Goal: Task Accomplishment & Management: Use online tool/utility

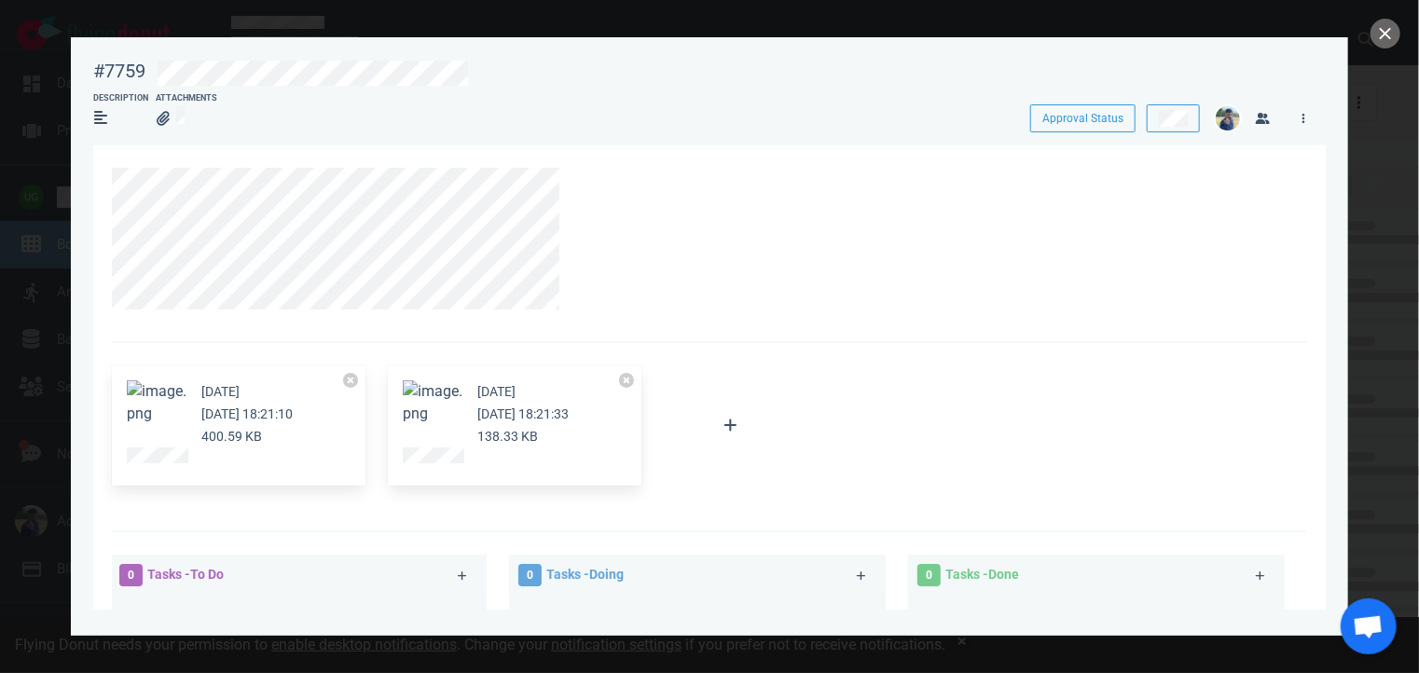
click at [108, 58] on div "#7759" at bounding box center [113, 70] width 63 height 44
copy div "#7759"
click at [1156, 123] on button at bounding box center [1173, 118] width 53 height 28
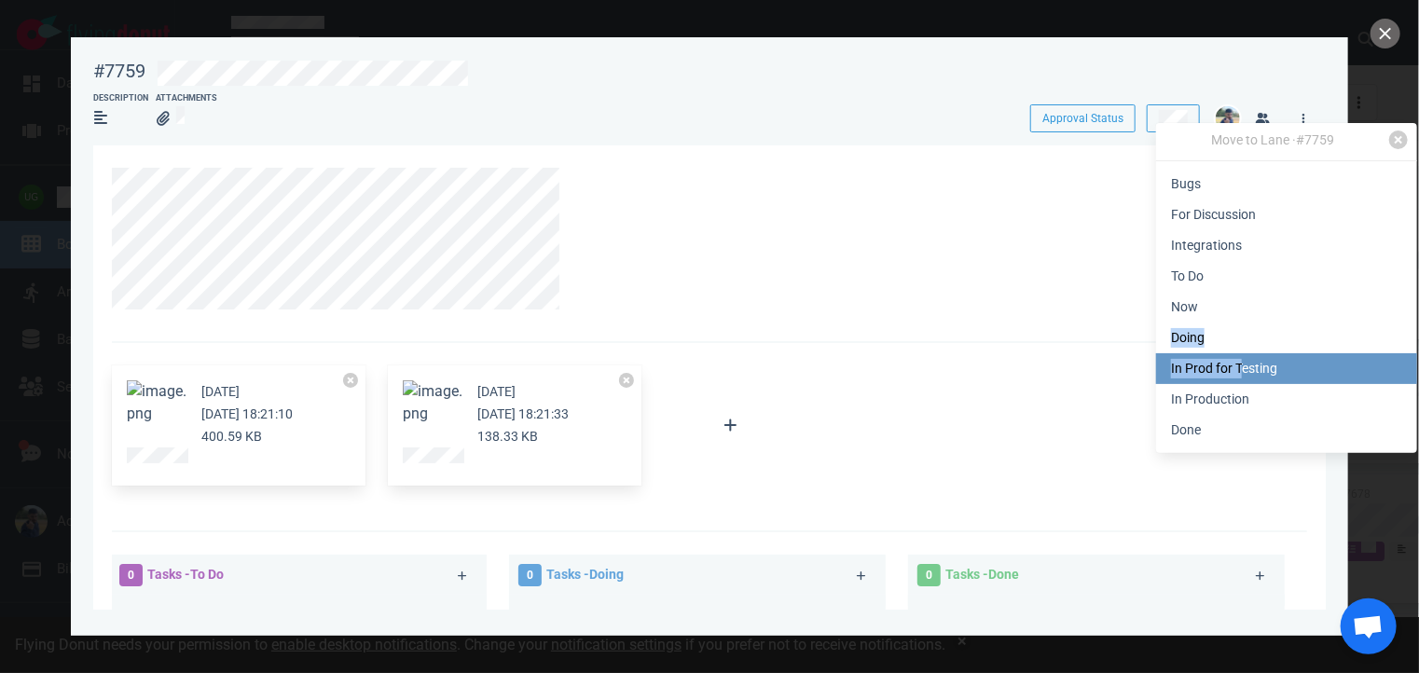
drag, startPoint x: 1230, startPoint y: 308, endPoint x: 1238, endPoint y: 366, distance: 59.2
click at [1238, 366] on div "Move to Lane · #7759 Bugs For Discussion Integrations To Do Now Doing In Prod f…" at bounding box center [1286, 288] width 261 height 330
click at [1238, 366] on link "In Prod for Testing" at bounding box center [1286, 368] width 261 height 31
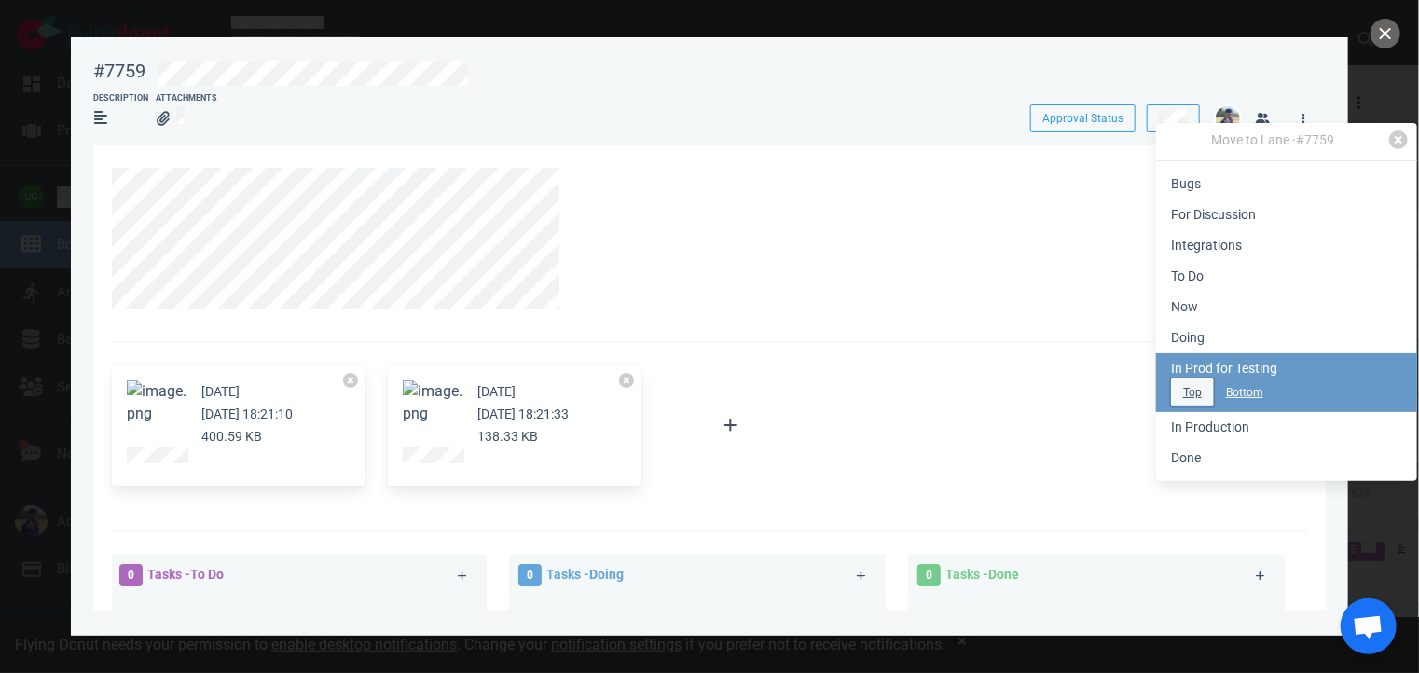
click at [1195, 384] on button "Top" at bounding box center [1192, 392] width 43 height 28
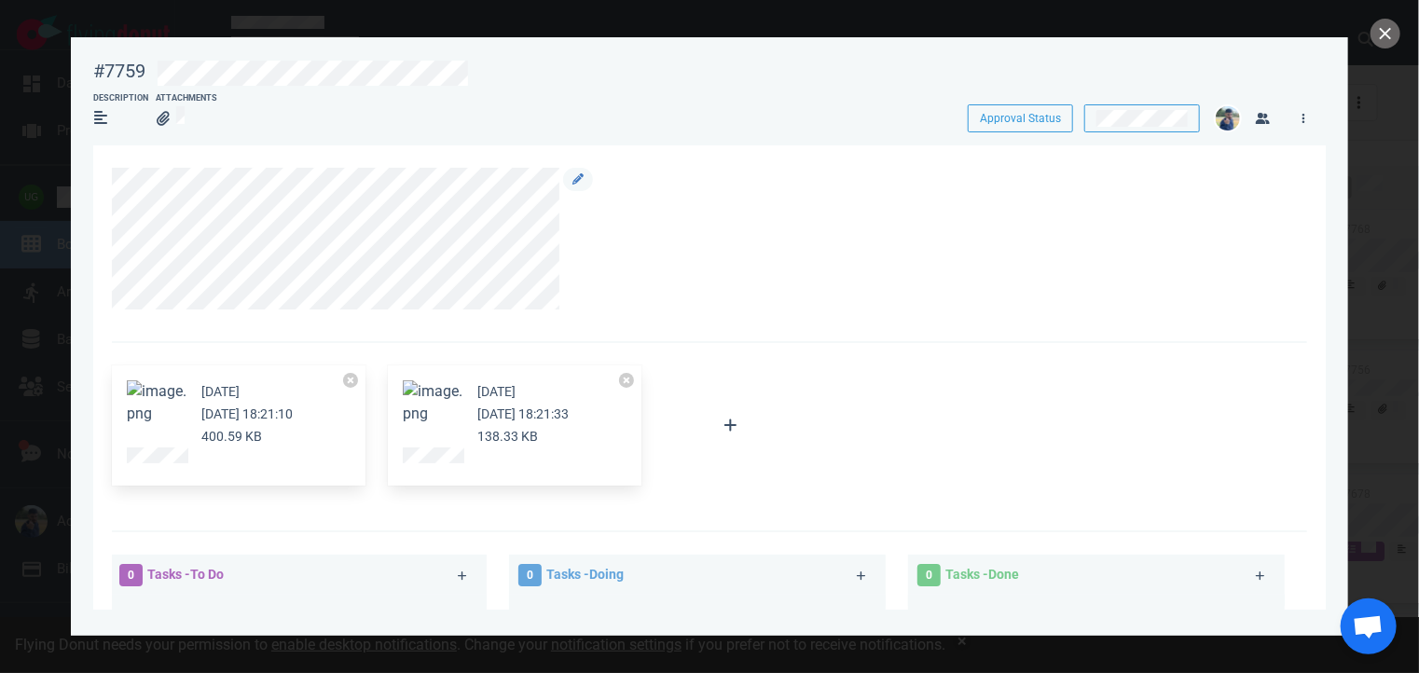
click at [999, 281] on div at bounding box center [699, 239] width 1174 height 142
click at [1374, 32] on button "close" at bounding box center [1385, 34] width 30 height 30
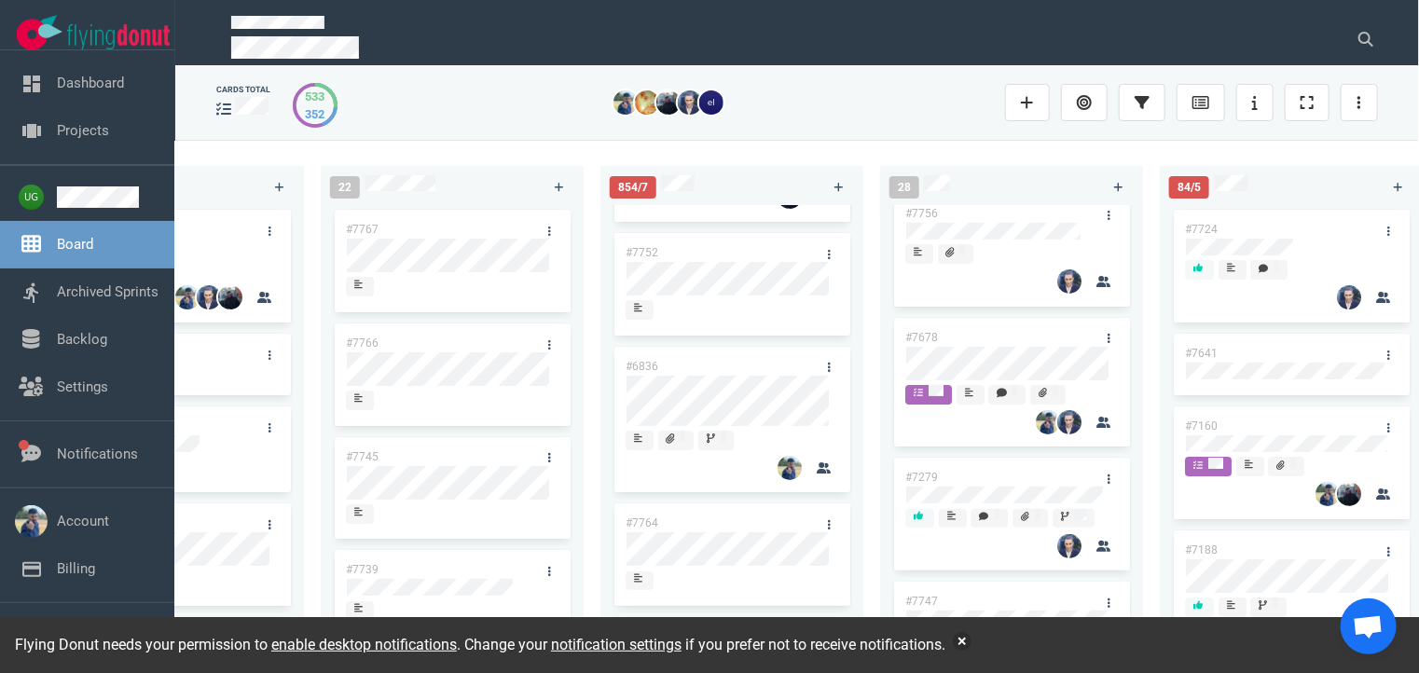
scroll to position [188, 0]
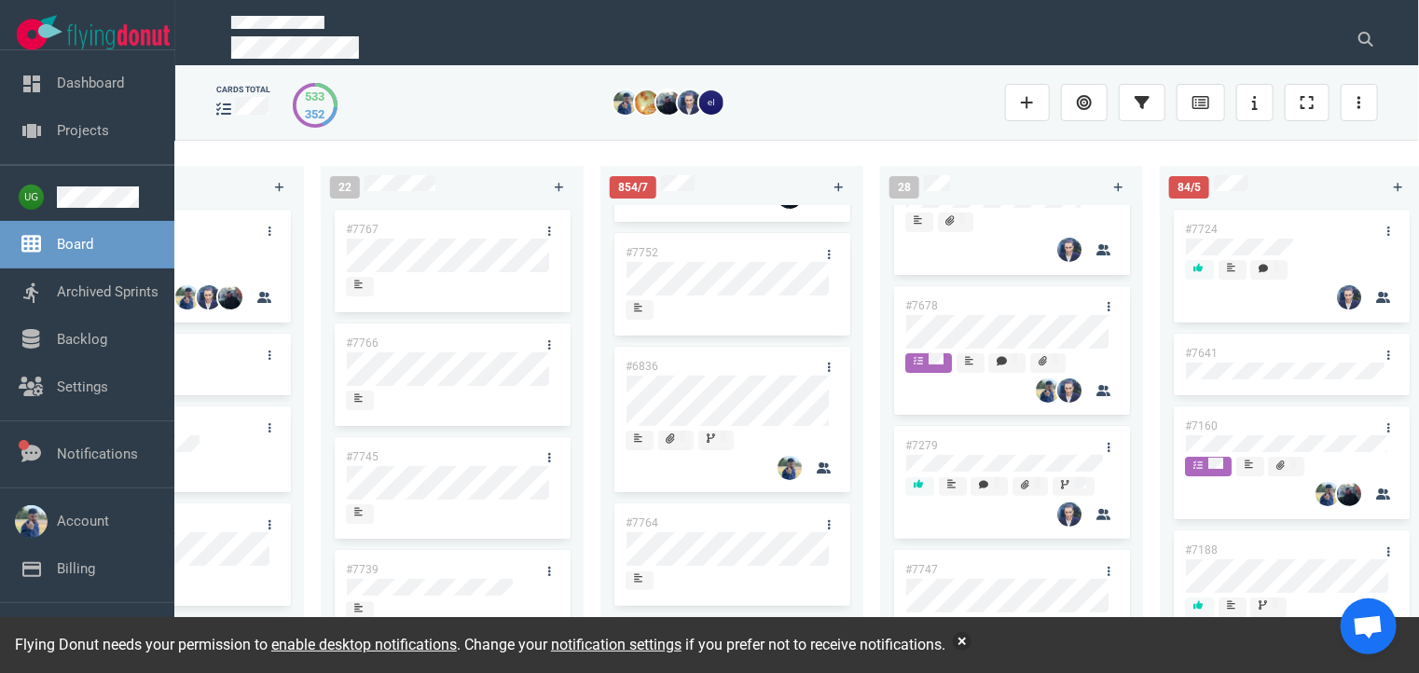
click at [925, 337] on div "#7768 #7756 #7678 #7279 #7747 #3249 #7512 #7729" at bounding box center [1011, 231] width 240 height 427
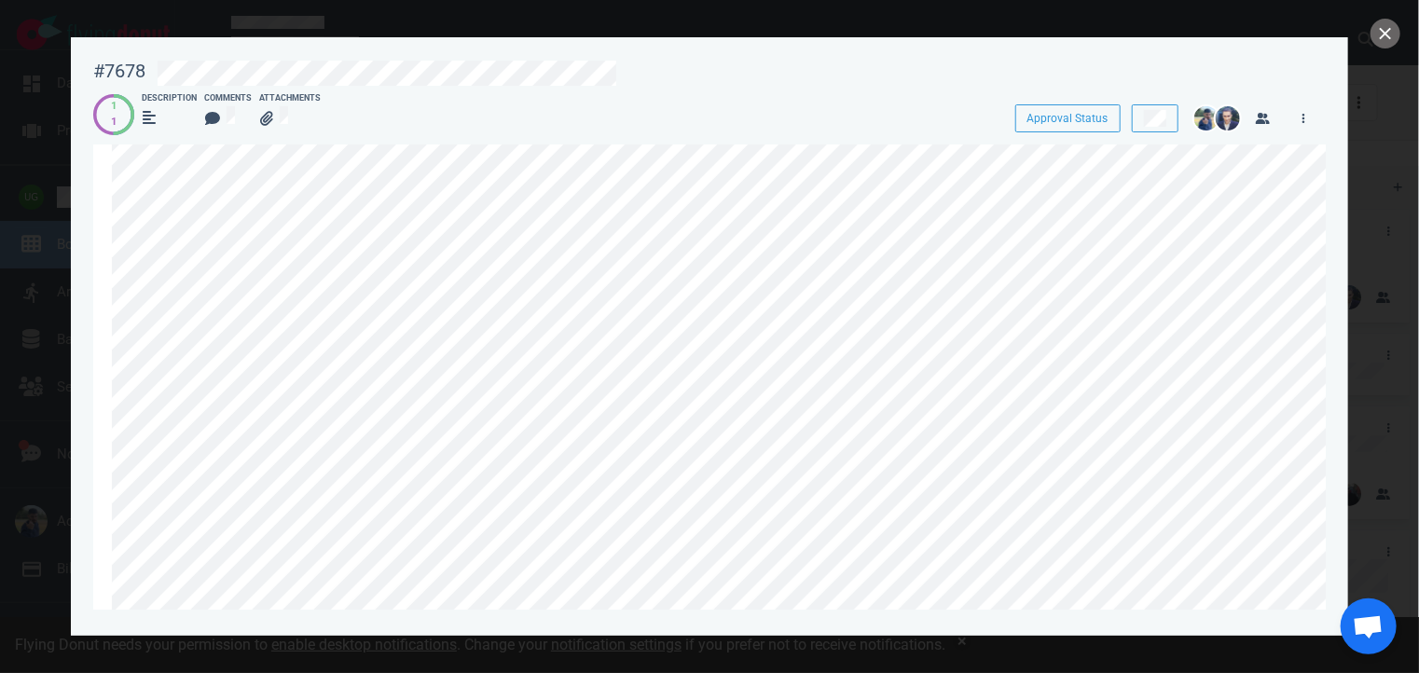
scroll to position [186, 0]
